Goal: Information Seeking & Learning: Learn about a topic

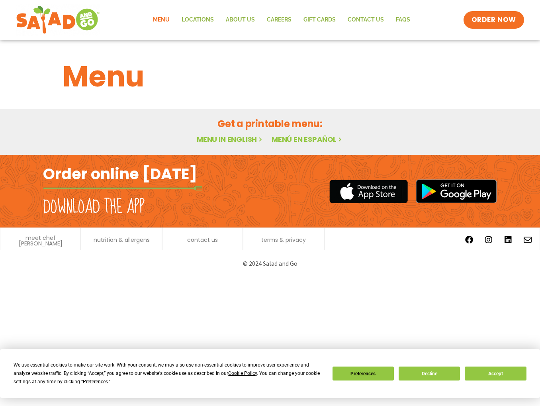
click at [233, 136] on link "Menu in English" at bounding box center [230, 139] width 67 height 10
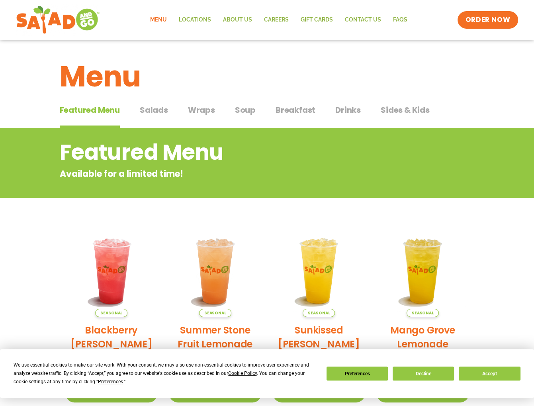
click at [294, 112] on span "Breakfast" at bounding box center [296, 110] width 40 height 12
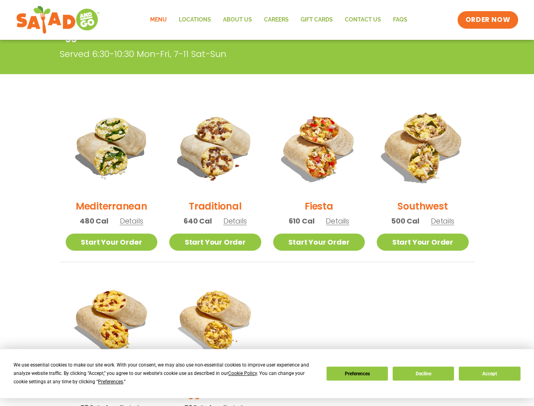
scroll to position [159, 0]
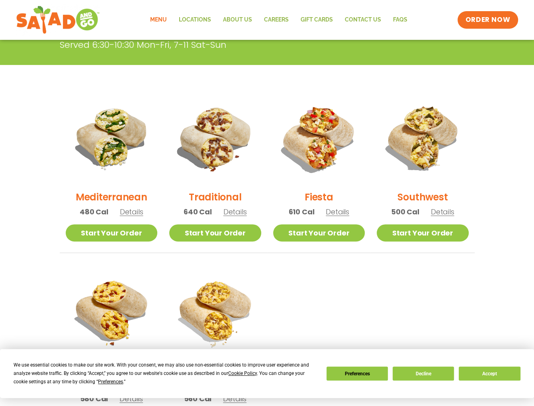
click at [440, 212] on span "Details" at bounding box center [443, 212] width 24 height 10
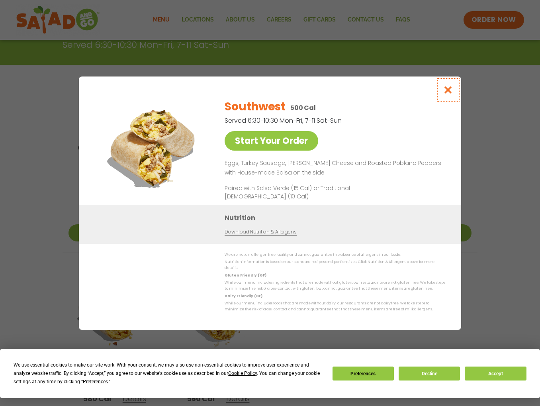
click at [453, 90] on icon "Close modal" at bounding box center [448, 90] width 10 height 8
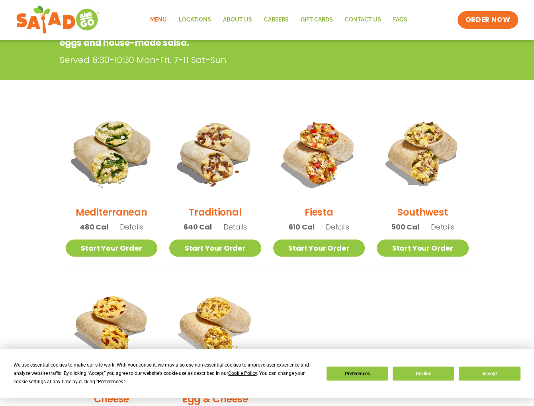
scroll to position [40, 0]
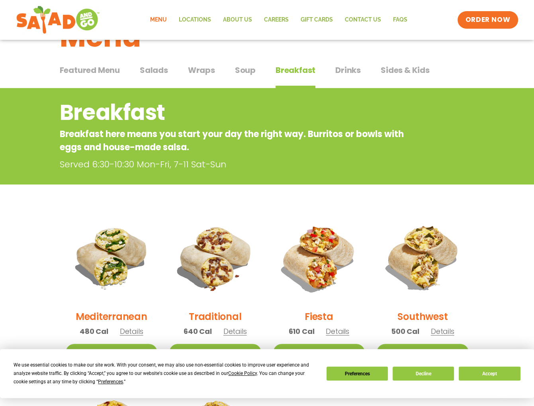
click at [96, 73] on span "Featured Menu" at bounding box center [90, 70] width 60 height 12
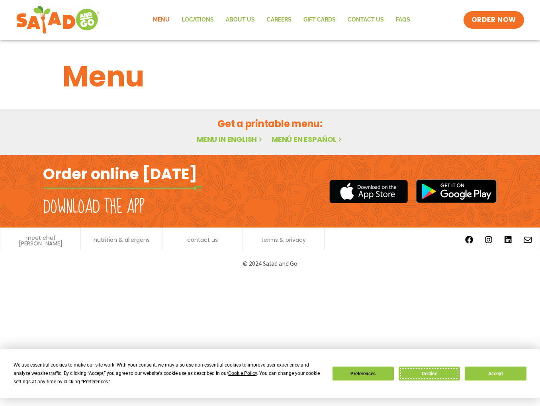
click at [433, 372] on button "Decline" at bounding box center [429, 374] width 61 height 14
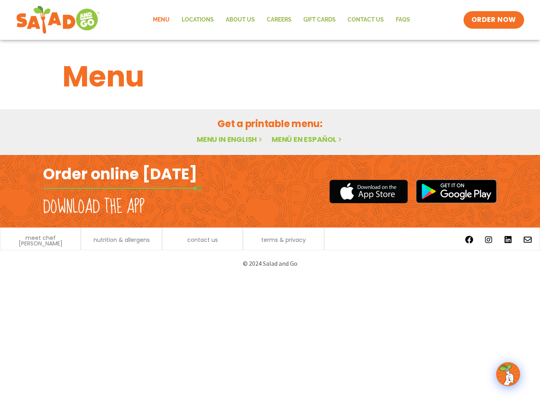
click at [243, 137] on link "Menu in English" at bounding box center [230, 139] width 67 height 10
click at [164, 20] on link "Menu" at bounding box center [161, 20] width 29 height 18
click at [489, 20] on span "ORDER NOW" at bounding box center [493, 20] width 49 height 10
